Goal: Find specific page/section: Find specific page/section

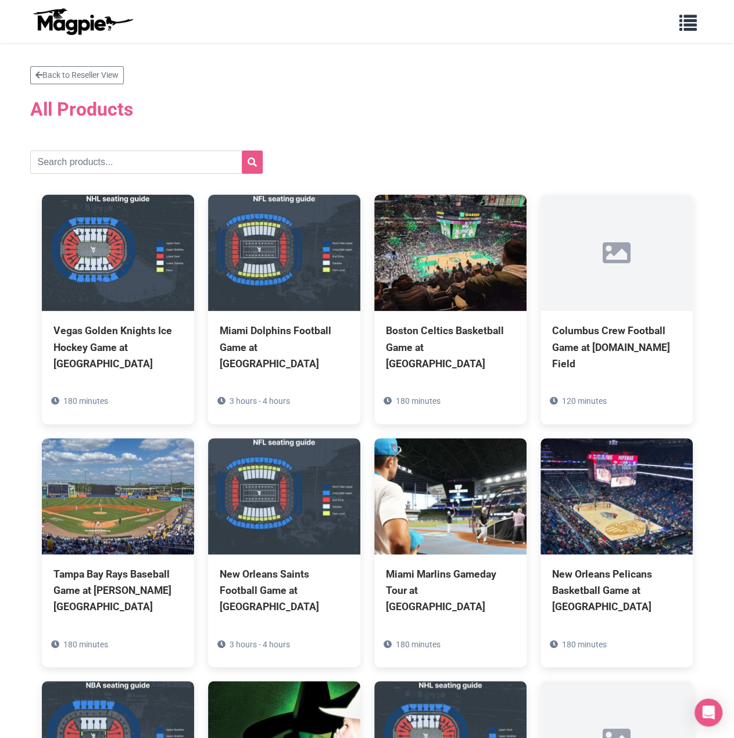
click at [409, 81] on div "Back to Reseller View" at bounding box center [367, 75] width 674 height 18
click at [108, 166] on input "text" at bounding box center [146, 162] width 232 height 23
paste input "[GEOGRAPHIC_DATA]"
type input "[GEOGRAPHIC_DATA]"
click at [242, 157] on button "submit" at bounding box center [252, 162] width 21 height 23
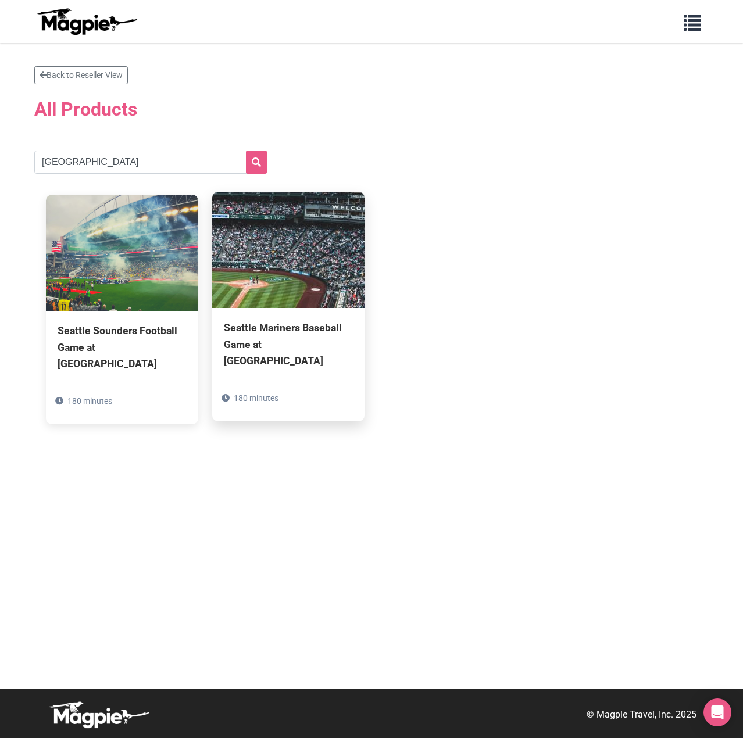
click at [289, 305] on img at bounding box center [288, 250] width 152 height 116
